Goal: Navigation & Orientation: Find specific page/section

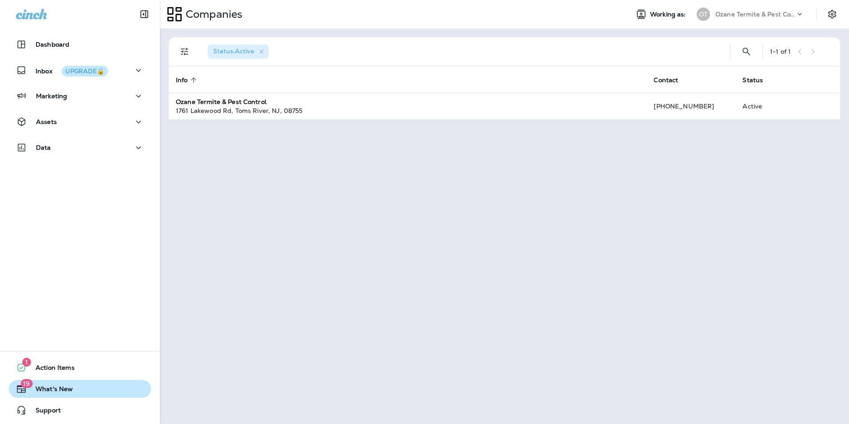
click at [67, 395] on span "What's New" at bounding box center [50, 390] width 46 height 11
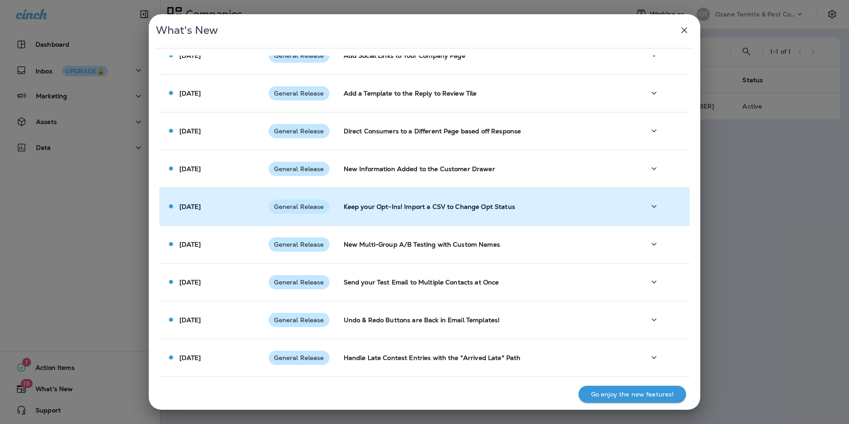
scroll to position [404, 0]
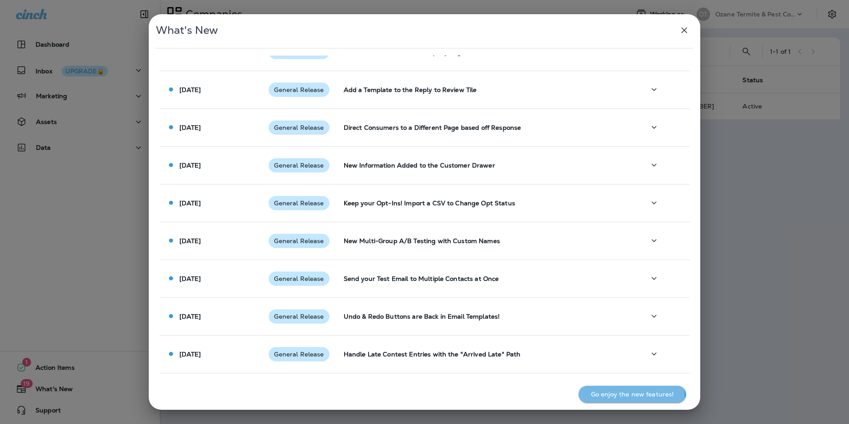
click at [598, 396] on p "Go enjoy the new features!" at bounding box center [632, 393] width 83 height 7
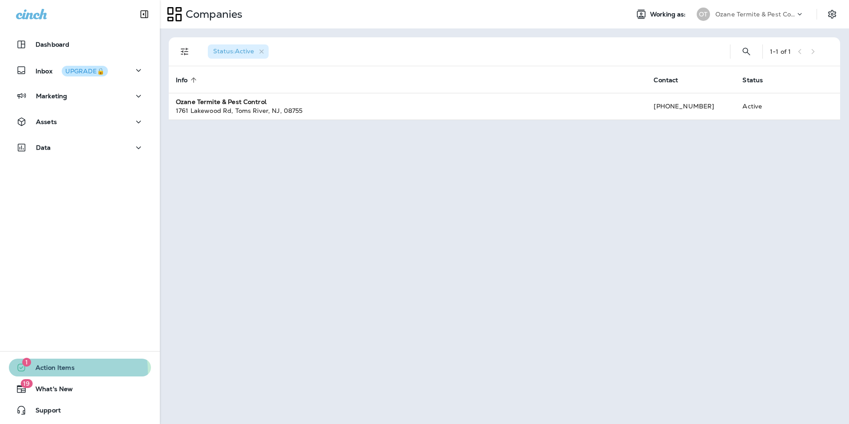
click at [51, 372] on span "Action Items" at bounding box center [51, 369] width 48 height 11
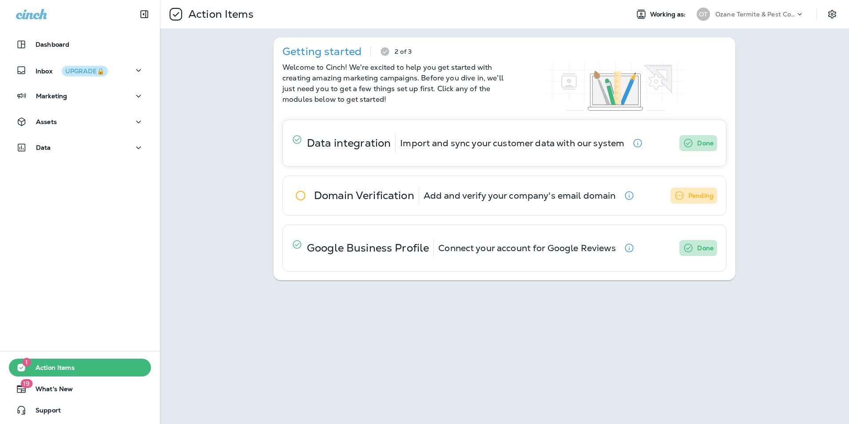
click at [705, 141] on p "Done" at bounding box center [705, 143] width 16 height 11
click at [538, 248] on p "Connect your account for Google Reviews" at bounding box center [526, 247] width 177 height 7
click at [201, 9] on p "Action Items" at bounding box center [219, 14] width 69 height 13
click at [174, 16] on icon at bounding box center [176, 14] width 12 height 12
click at [91, 51] on button "Dashboard" at bounding box center [80, 45] width 142 height 18
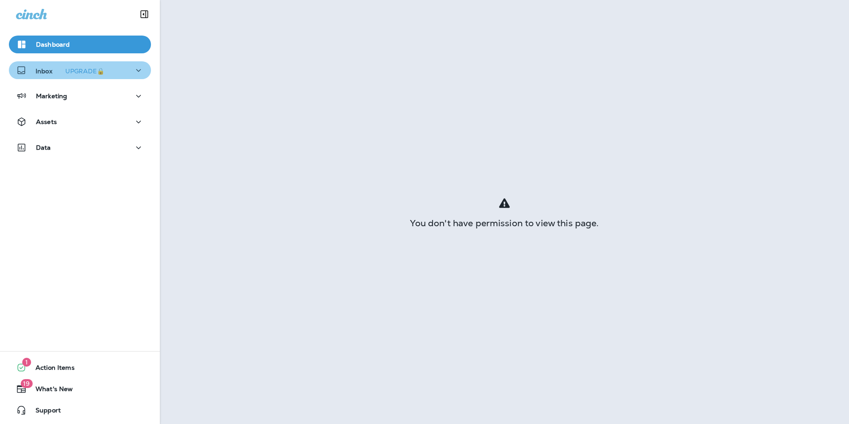
click at [85, 72] on div "UPGRADE🔒" at bounding box center [84, 71] width 39 height 6
click at [48, 73] on p "Inbox UPGRADE🔒" at bounding box center [72, 70] width 72 height 9
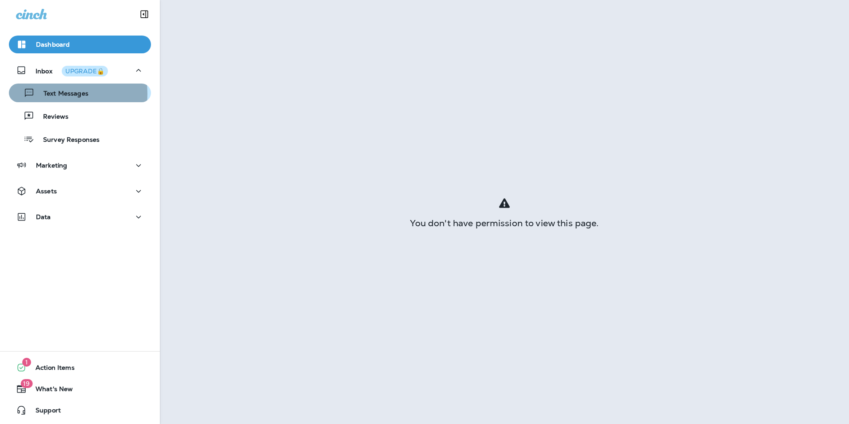
click at [48, 94] on p "Text Messages" at bounding box center [62, 94] width 54 height 8
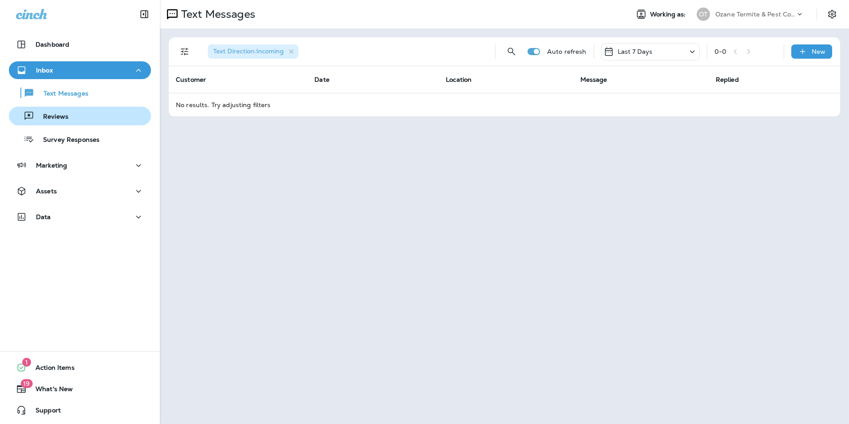
click at [47, 118] on p "Reviews" at bounding box center [51, 117] width 34 height 8
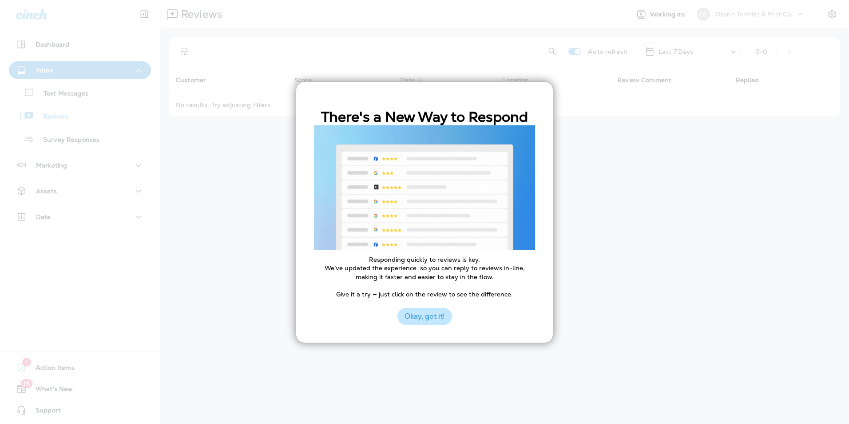
click at [419, 313] on button "Okay, got it!" at bounding box center [424, 316] width 55 height 17
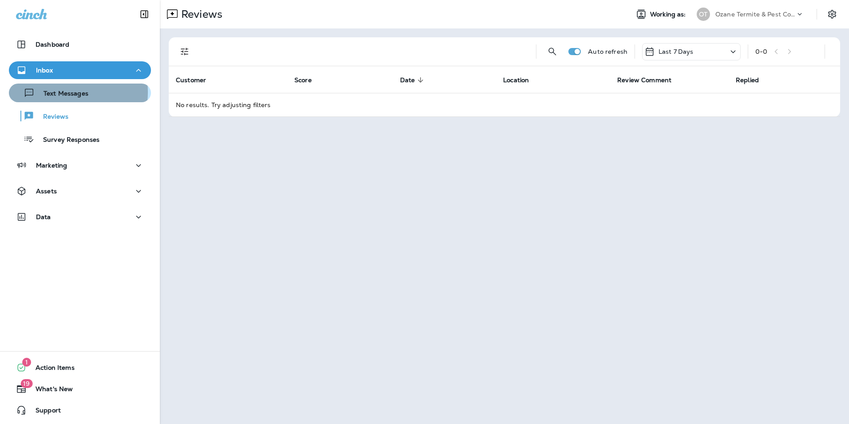
click at [65, 92] on p "Text Messages" at bounding box center [62, 94] width 54 height 8
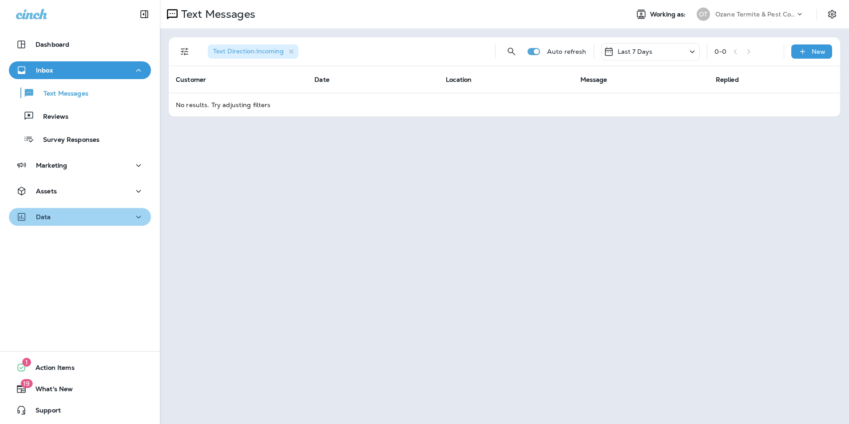
click at [133, 216] on icon "button" at bounding box center [138, 216] width 11 height 11
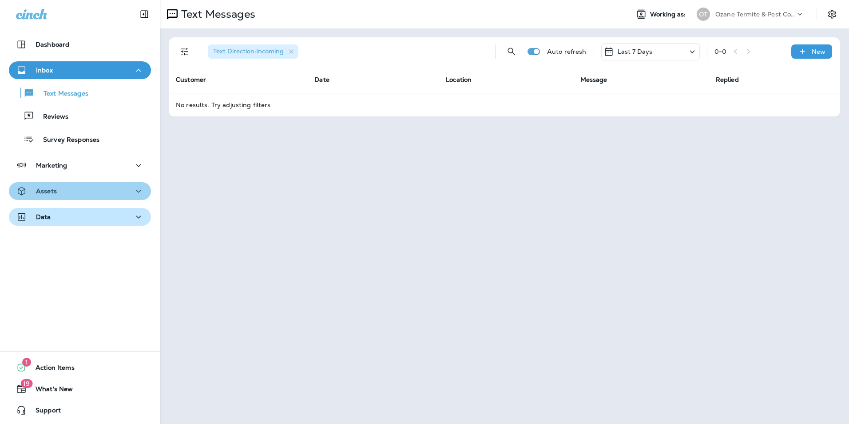
click at [139, 190] on icon "button" at bounding box center [138, 191] width 11 height 11
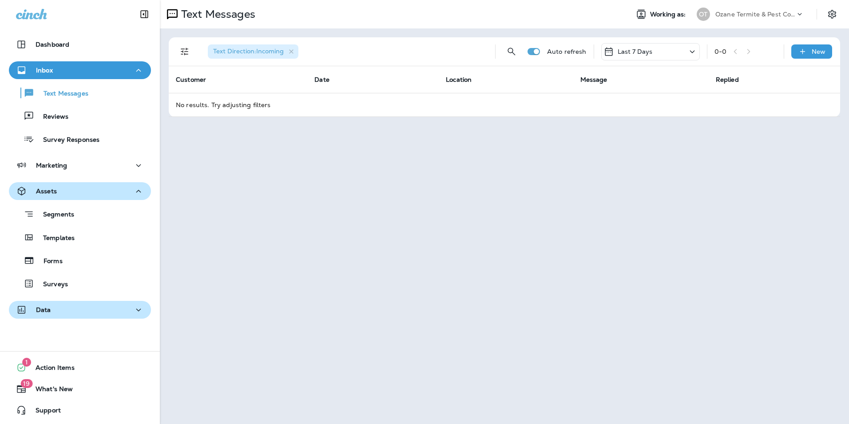
click at [139, 190] on icon "button" at bounding box center [138, 191] width 11 height 11
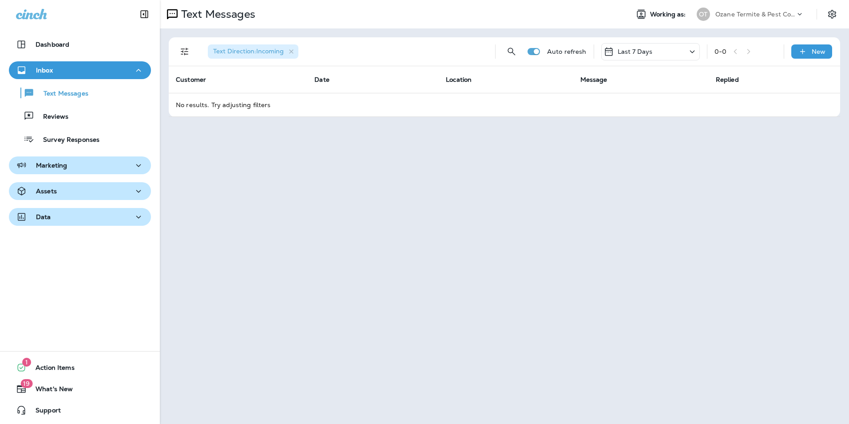
click at [138, 163] on icon "button" at bounding box center [138, 165] width 11 height 11
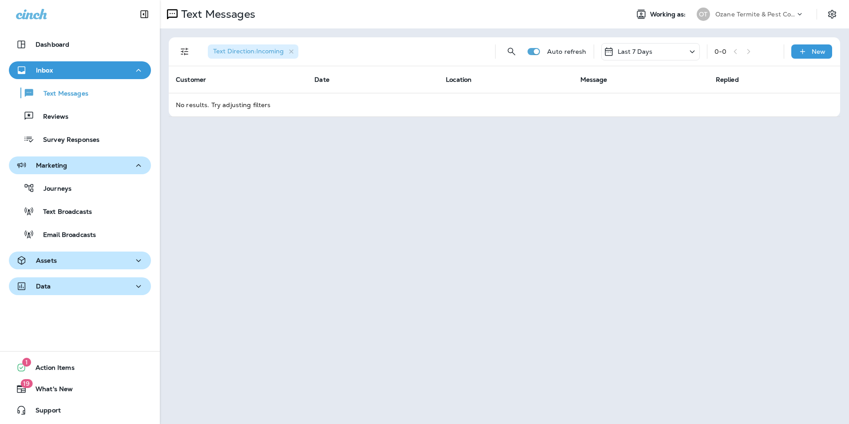
click at [138, 163] on icon "button" at bounding box center [138, 165] width 11 height 11
